Goal: Task Accomplishment & Management: Manage account settings

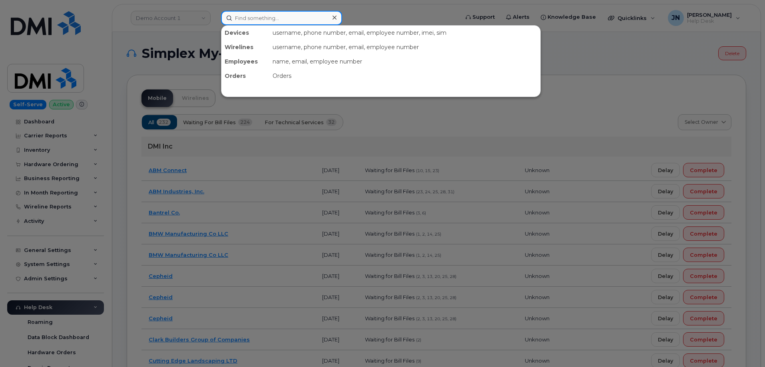
paste input "8723715001"
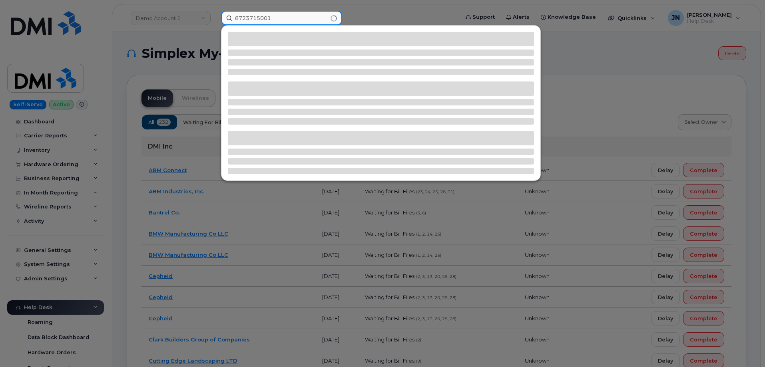
type input "8723715001"
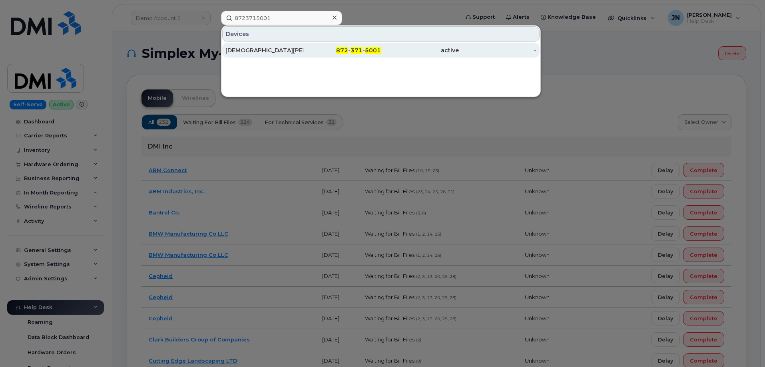
click at [239, 50] on div "JESUS ANAYA" at bounding box center [264, 50] width 78 height 8
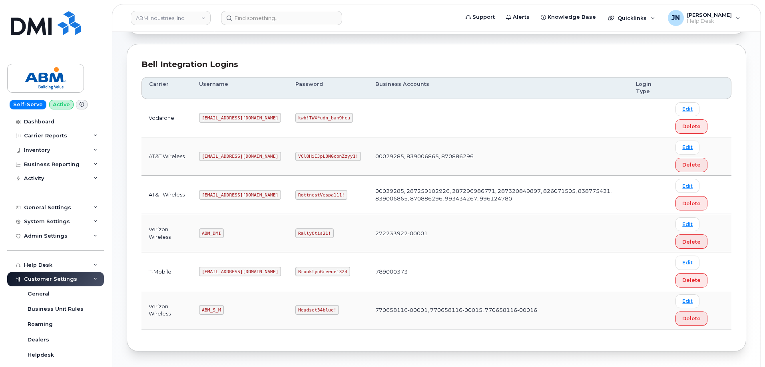
scroll to position [107, 0]
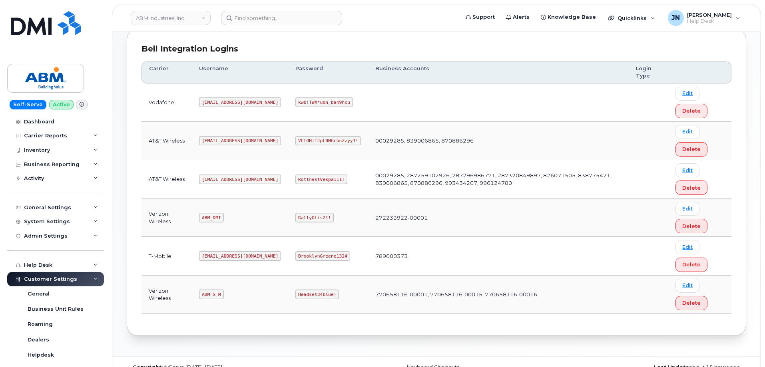
click at [267, 38] on div "Bell Integration Logins Carrier Username Password Business Accounts Login Type …" at bounding box center [436, 182] width 619 height 308
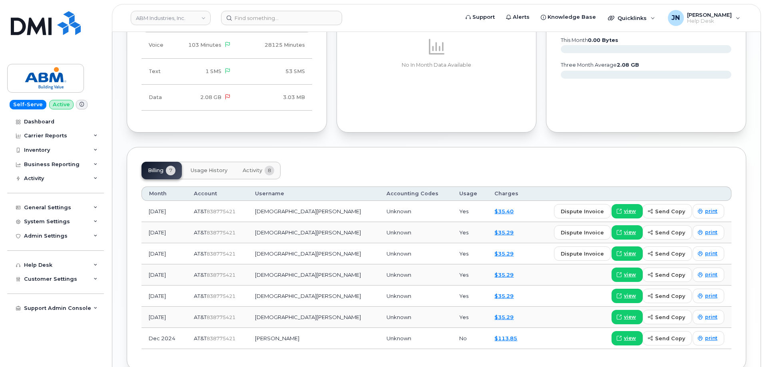
scroll to position [480, 0]
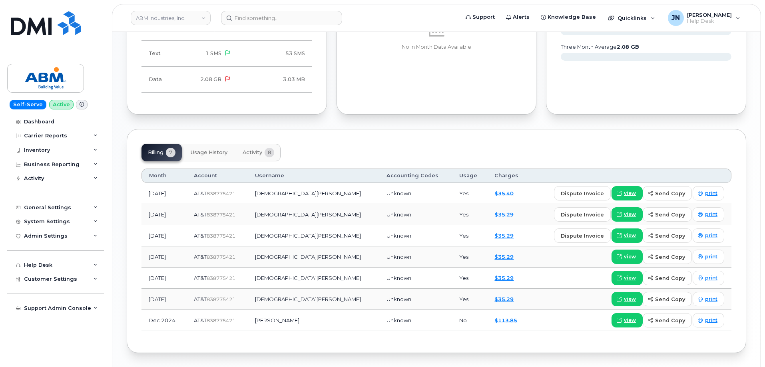
click at [246, 160] on button "Activity 8" at bounding box center [258, 153] width 44 height 18
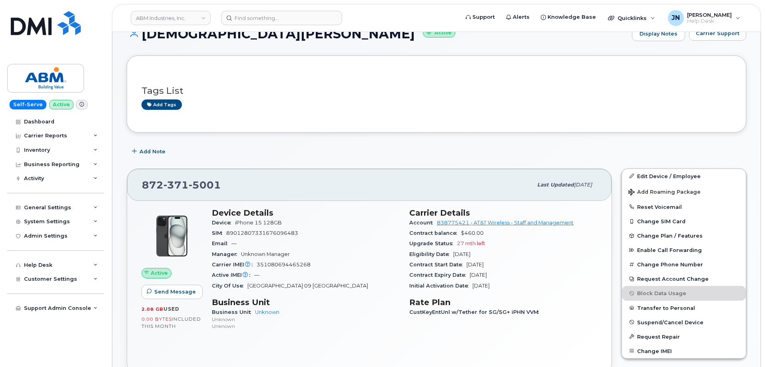
scroll to position [53, 0]
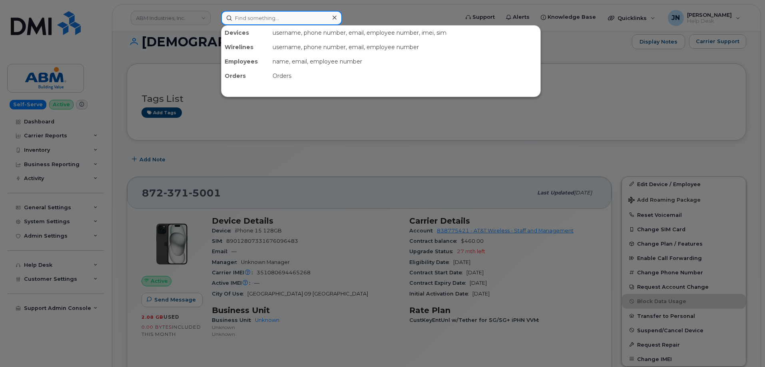
paste input "7864799860"
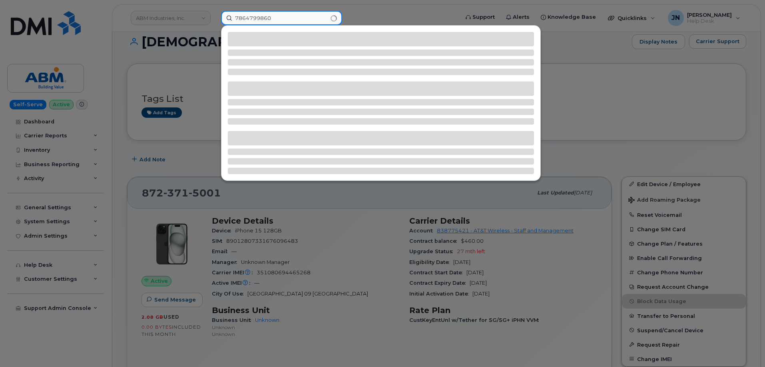
type input "7864799860"
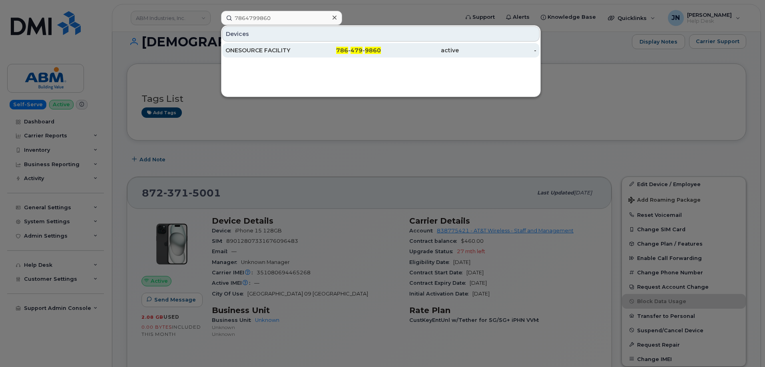
click at [284, 50] on div "ONESOURCE FACILITY" at bounding box center [264, 50] width 78 height 8
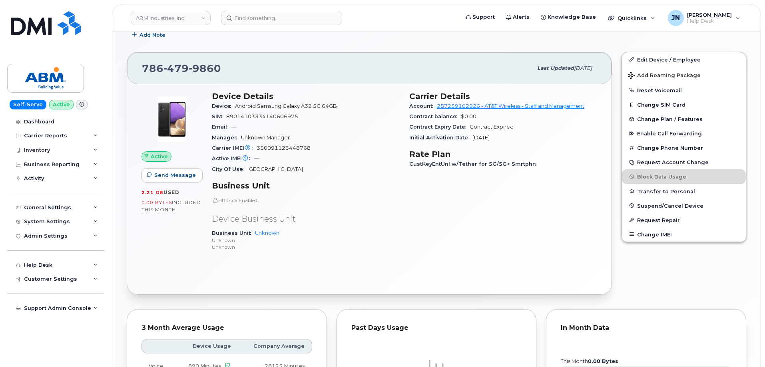
scroll to position [160, 0]
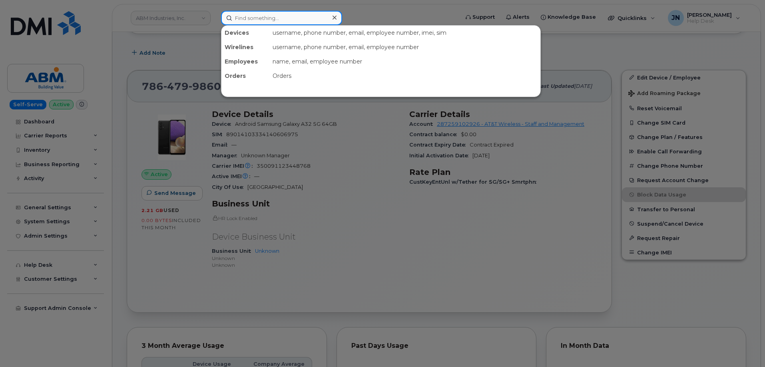
paste input "4697630639"
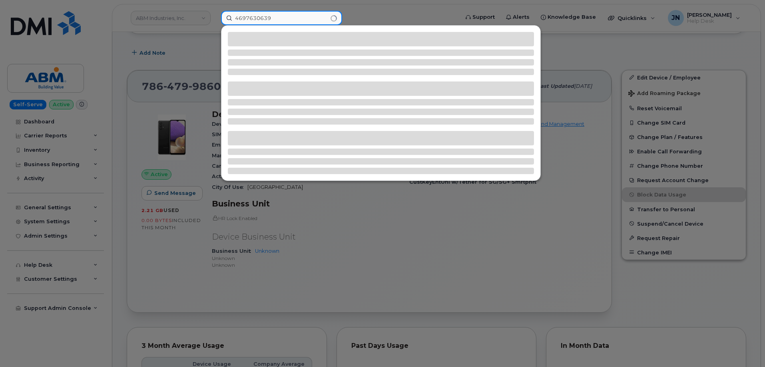
type input "4697630639"
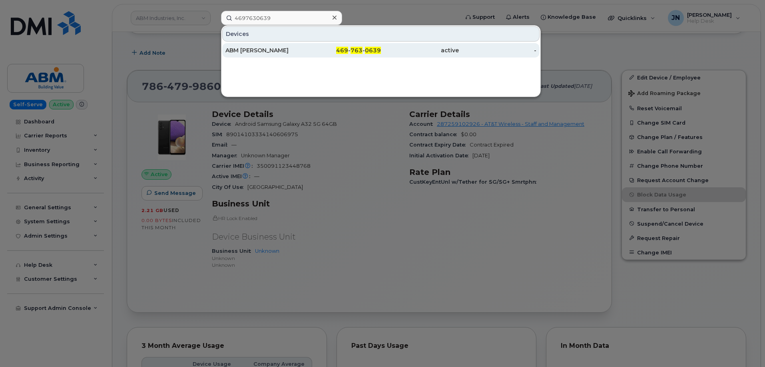
click at [253, 52] on div "ABM RONALD SANCHEZ" at bounding box center [264, 50] width 78 height 8
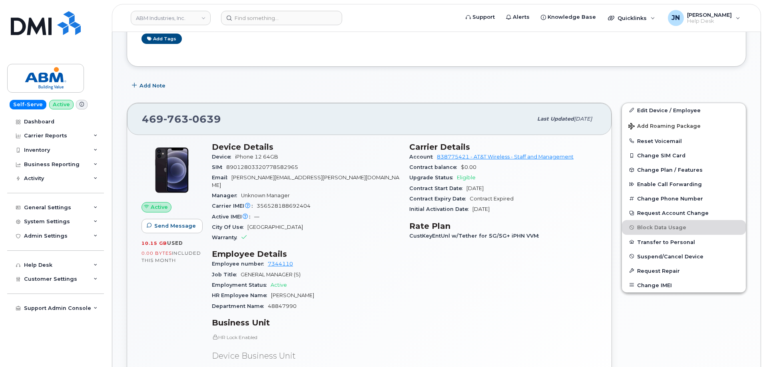
scroll to position [213, 0]
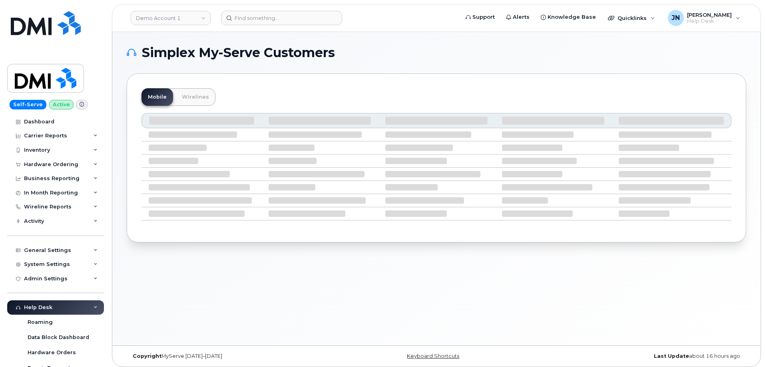
click at [313, 317] on div "Simplex My-Serve Customers Mobile Wirelines" at bounding box center [436, 189] width 648 height 314
click at [160, 16] on link "Demo Account 1" at bounding box center [171, 18] width 80 height 14
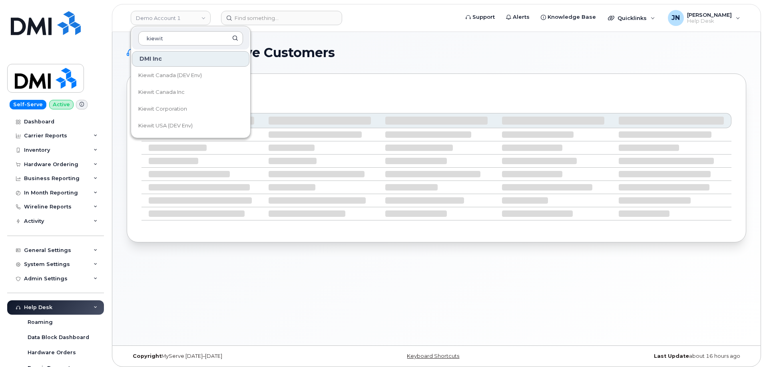
type input "kiewit"
click at [185, 107] on span "Kiewit Corporation" at bounding box center [162, 109] width 49 height 8
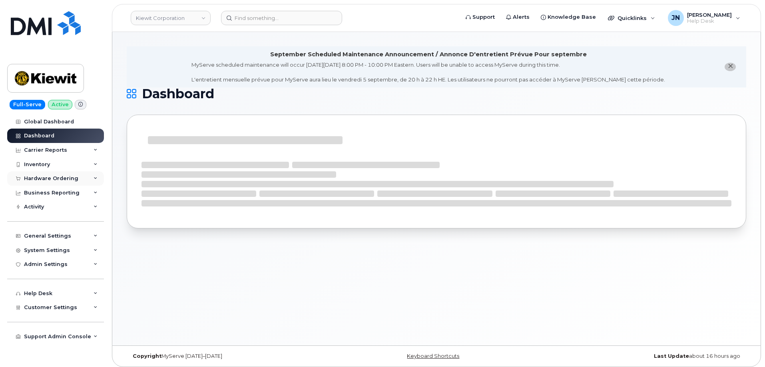
click at [56, 182] on div "Hardware Ordering" at bounding box center [55, 178] width 97 height 14
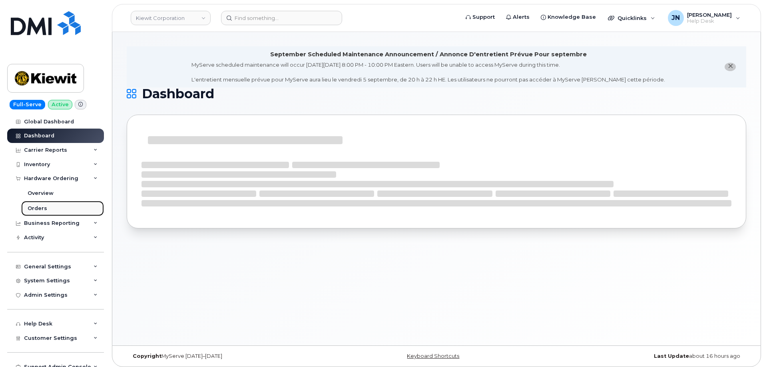
click at [35, 205] on div "Orders" at bounding box center [38, 208] width 20 height 7
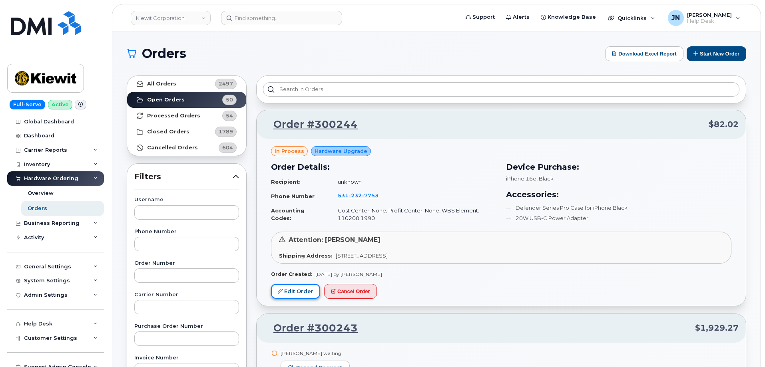
click at [295, 292] on link "Edit Order" at bounding box center [295, 291] width 49 height 15
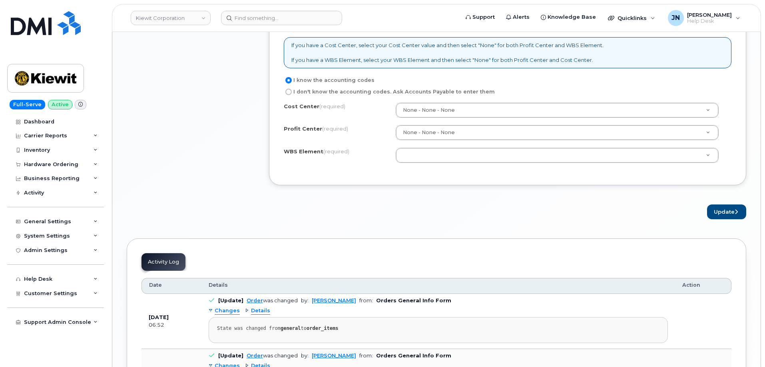
scroll to position [699, 0]
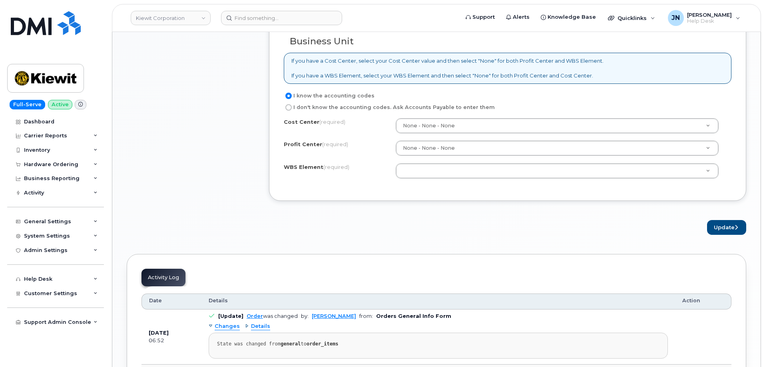
click at [582, 237] on div "× Share This Order If you want to allow others to create or edit orders, share …" at bounding box center [436, 4] width 619 height 1178
click at [247, 19] on input at bounding box center [281, 18] width 121 height 14
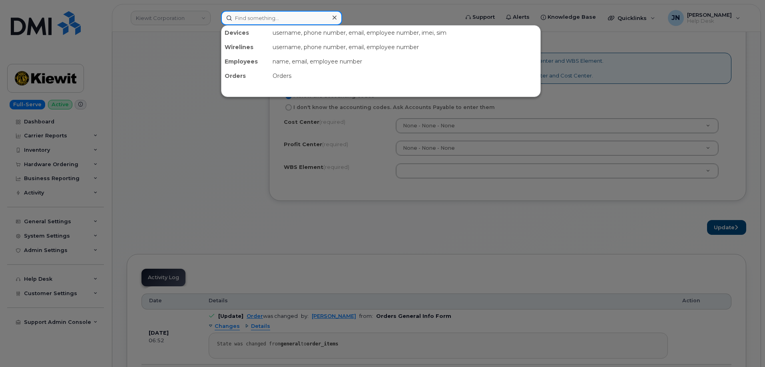
paste input "300154"
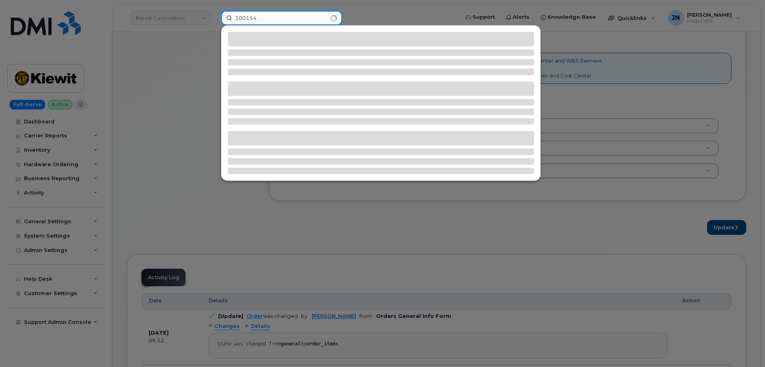
type input "300154"
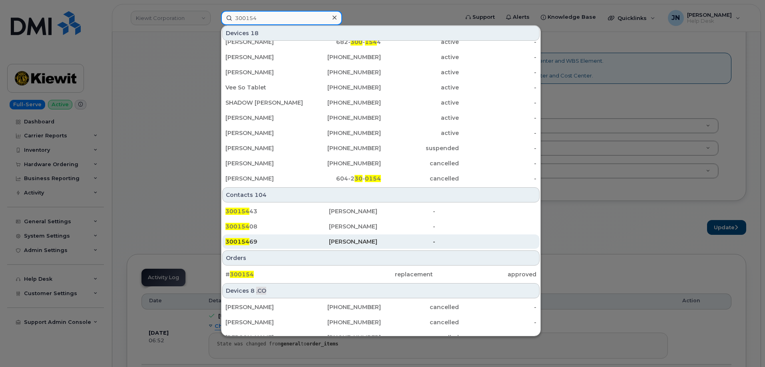
scroll to position [160, 0]
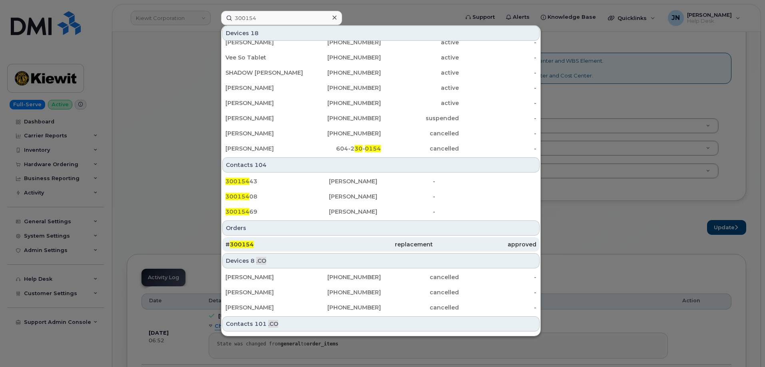
click at [244, 247] on span "300154" at bounding box center [242, 244] width 24 height 7
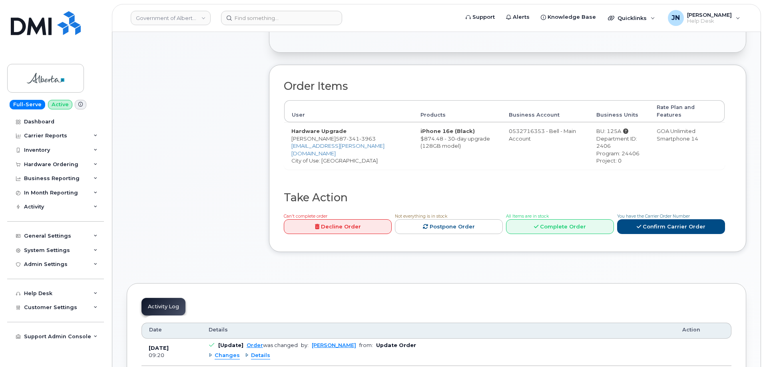
scroll to position [267, 0]
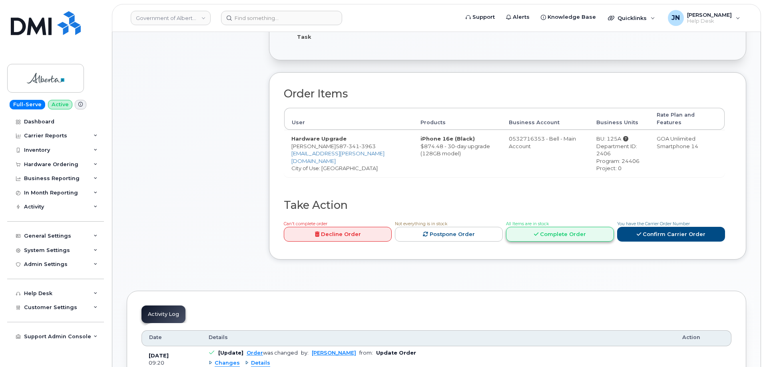
click at [547, 227] on link "Complete Order" at bounding box center [560, 234] width 108 height 15
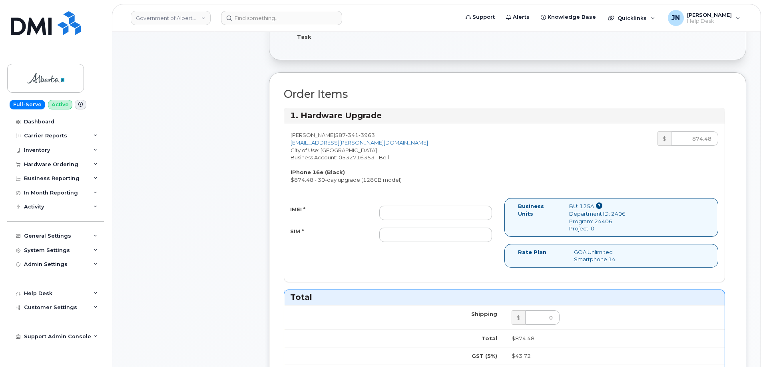
scroll to position [320, 0]
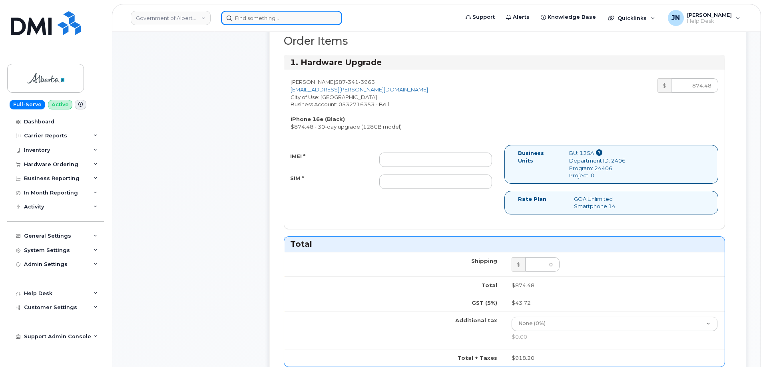
click at [259, 19] on input at bounding box center [281, 18] width 121 height 14
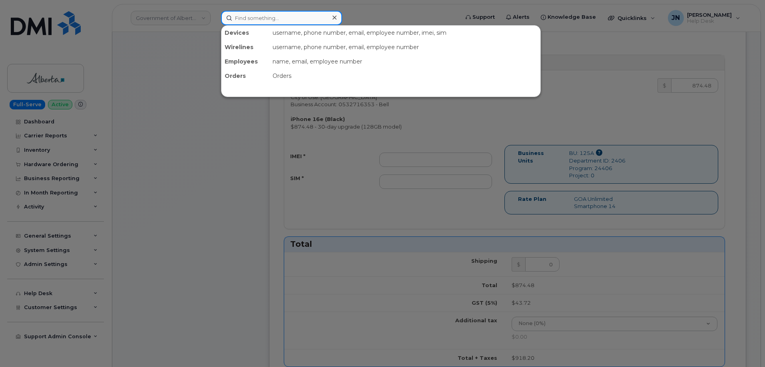
paste input "300224"
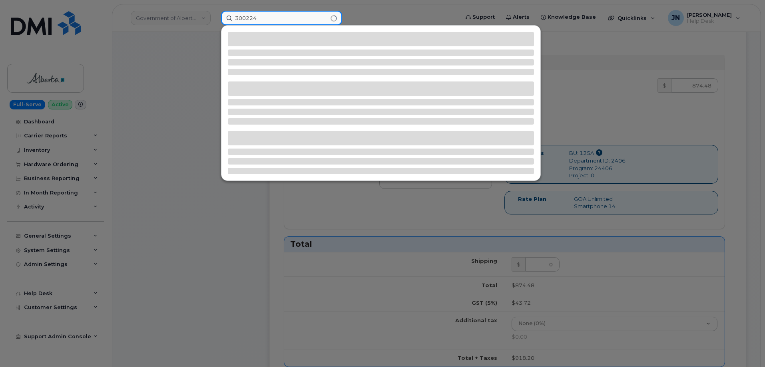
type input "300224"
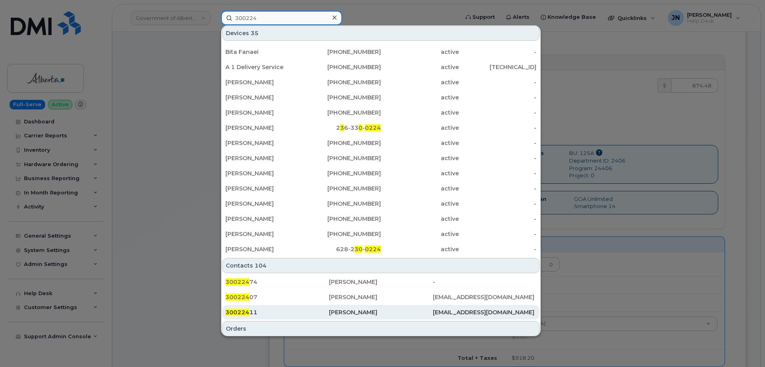
scroll to position [233, 0]
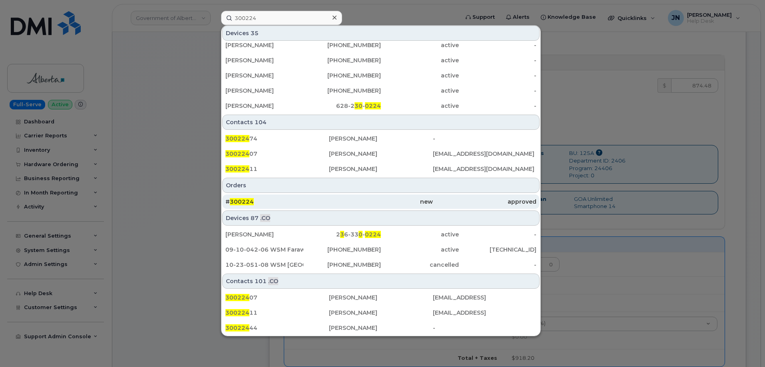
click at [241, 198] on div "# 300224" at bounding box center [276, 202] width 103 height 14
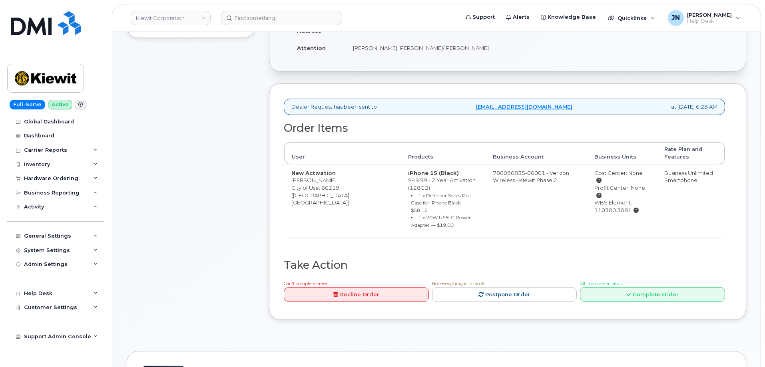
scroll to position [267, 0]
